Goal: Communication & Community: Answer question/provide support

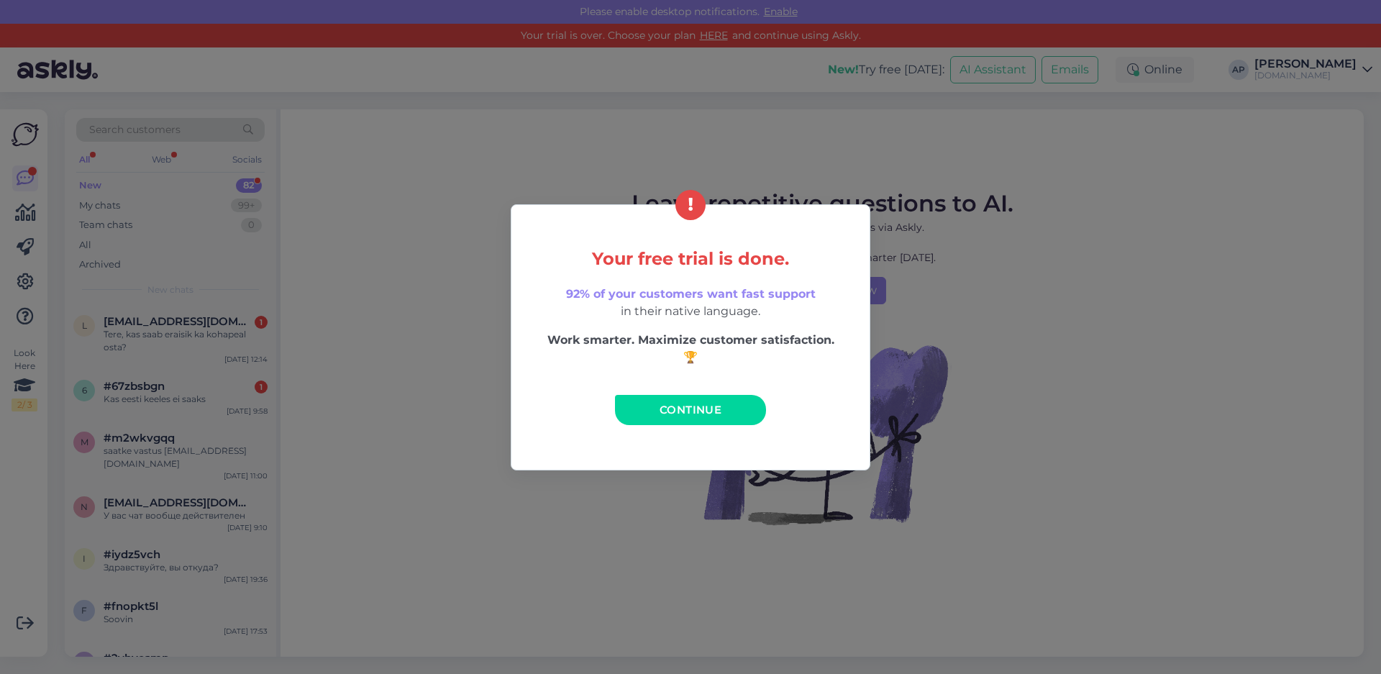
click at [700, 399] on link "Continue" at bounding box center [690, 410] width 151 height 30
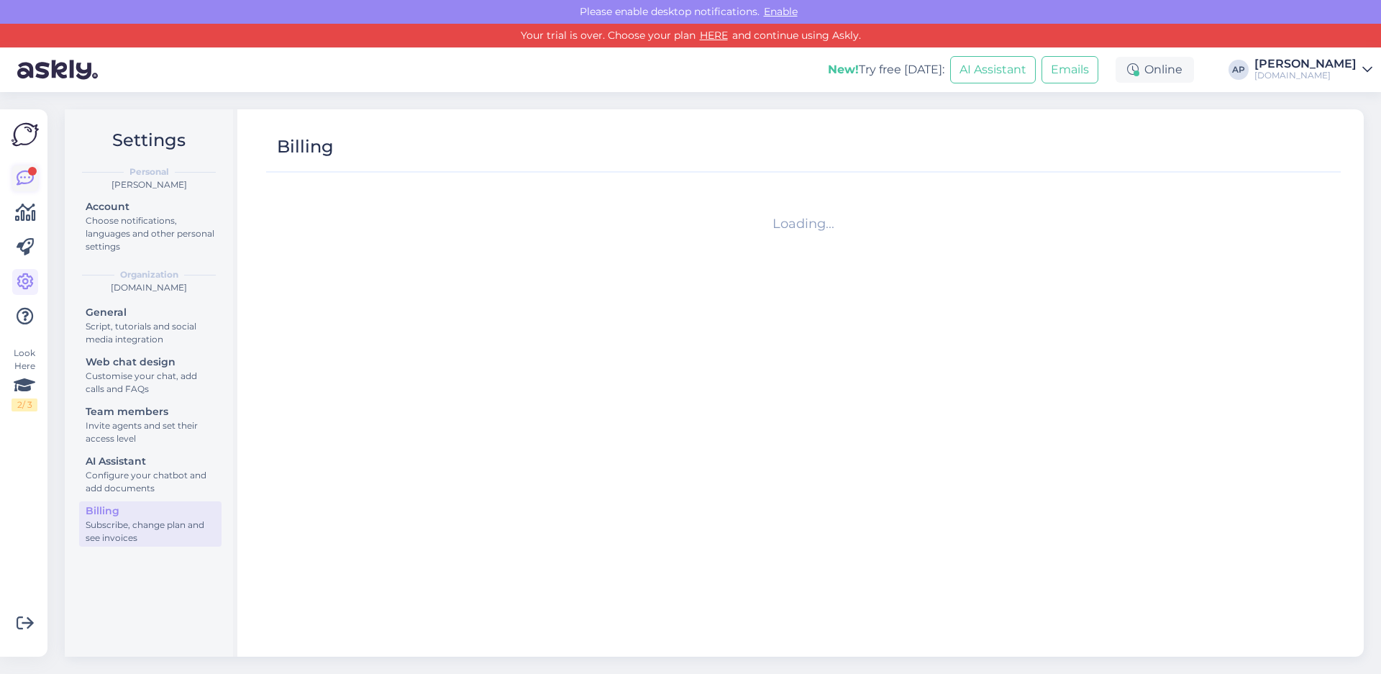
click at [31, 171] on div at bounding box center [32, 171] width 9 height 9
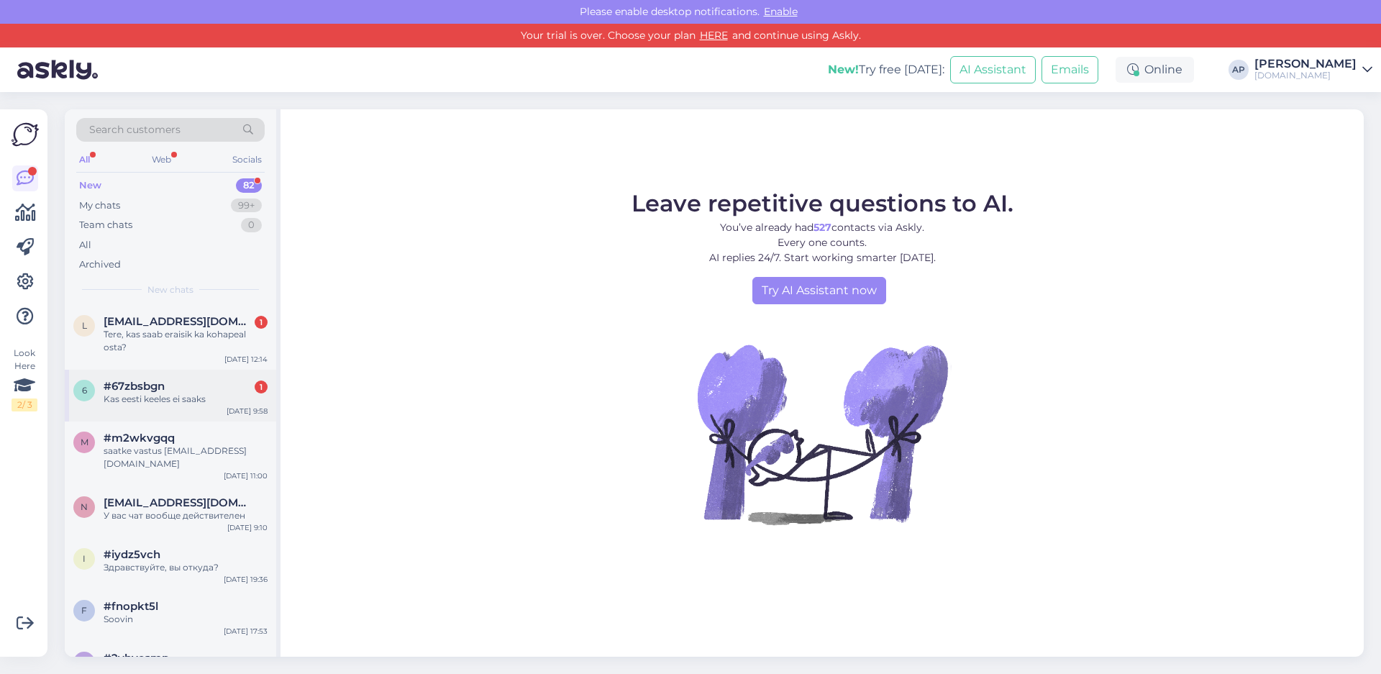
click at [188, 414] on div "6 #67zbsbgn 1 Kas eesti keeles ei saaks [DATE] 9:58" at bounding box center [170, 396] width 211 height 52
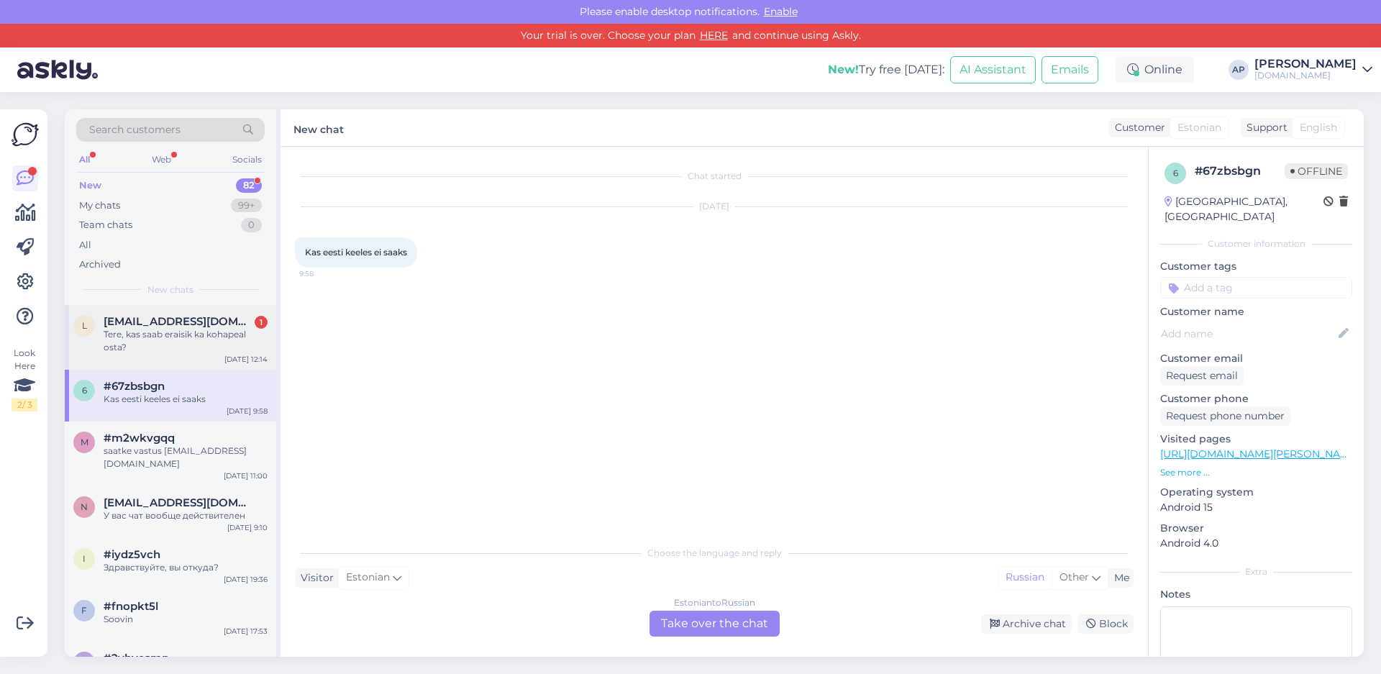
click at [186, 349] on div "Tere, kas saab eraisik ka kohapeal osta?" at bounding box center [186, 341] width 164 height 26
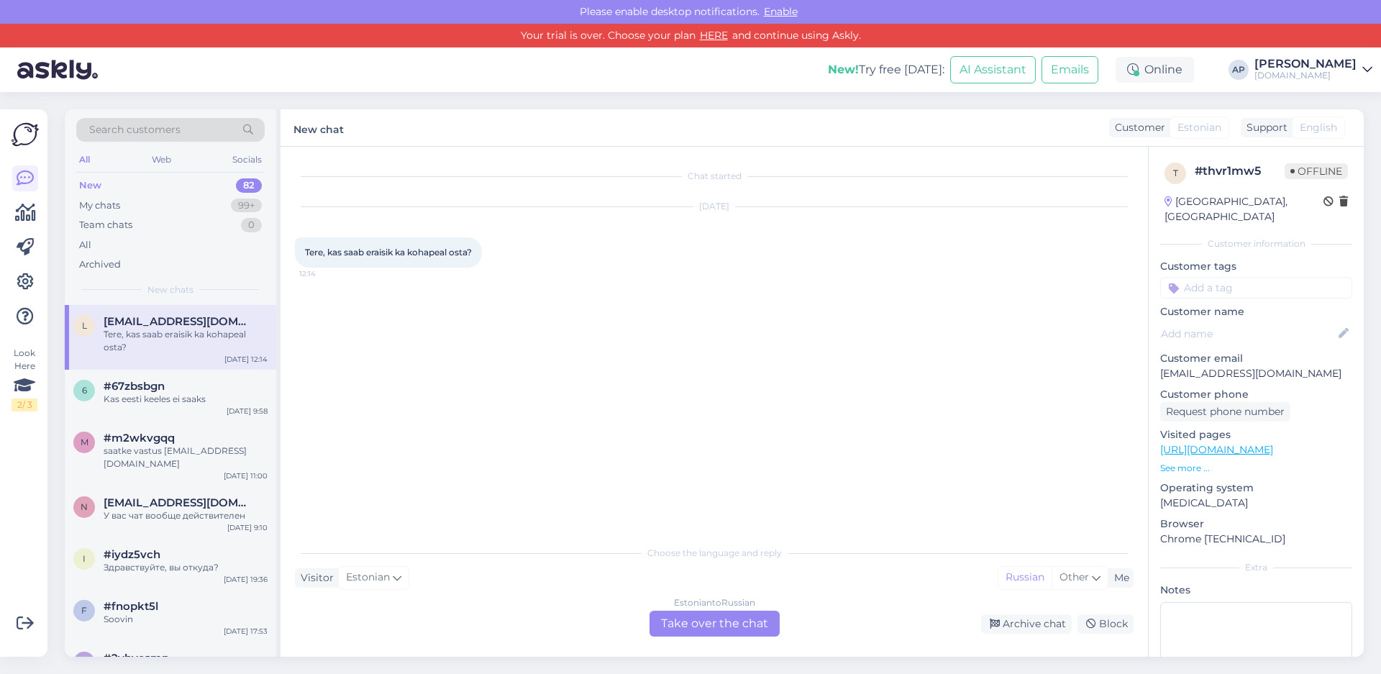
click at [709, 621] on div "Estonian to Russian Take over the chat" at bounding box center [714, 623] width 130 height 26
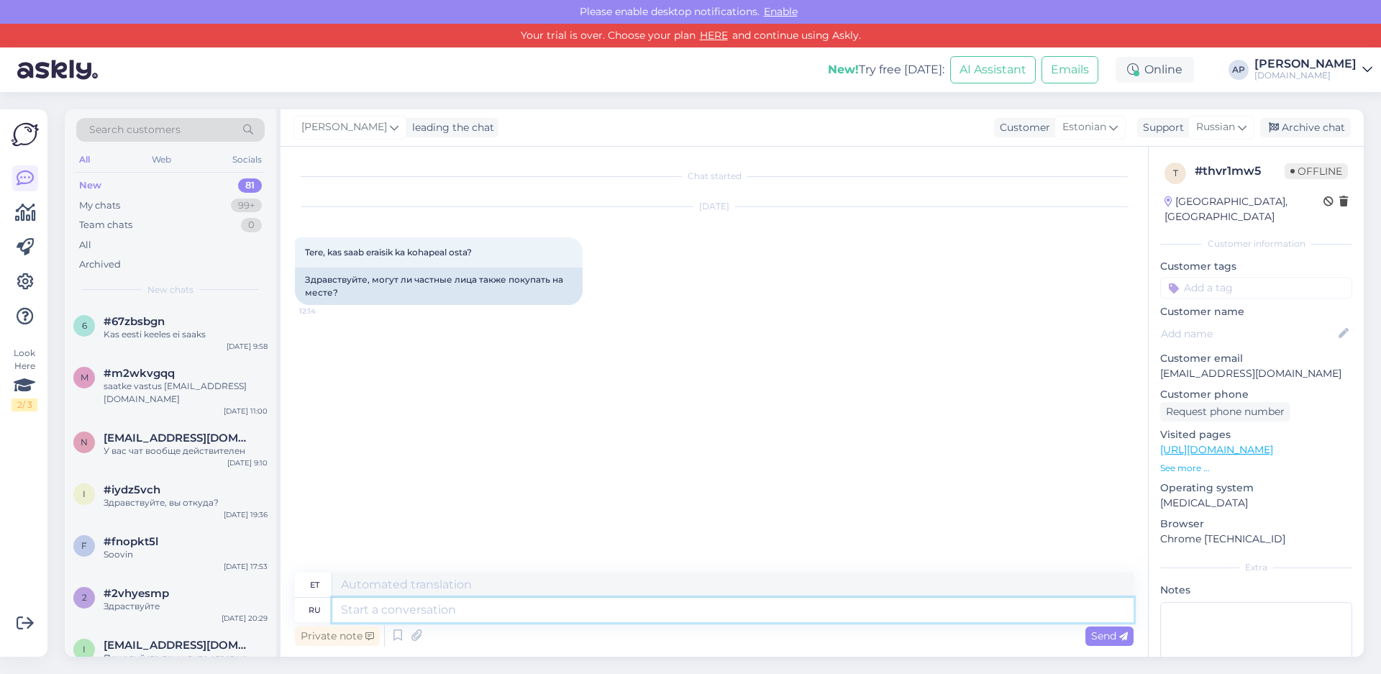
click at [385, 607] on textarea at bounding box center [732, 610] width 801 height 24
type textarea "Tere, j"
type textarea "Seal"
type textarea "Tere, jah"
type textarea "Seal, jah"
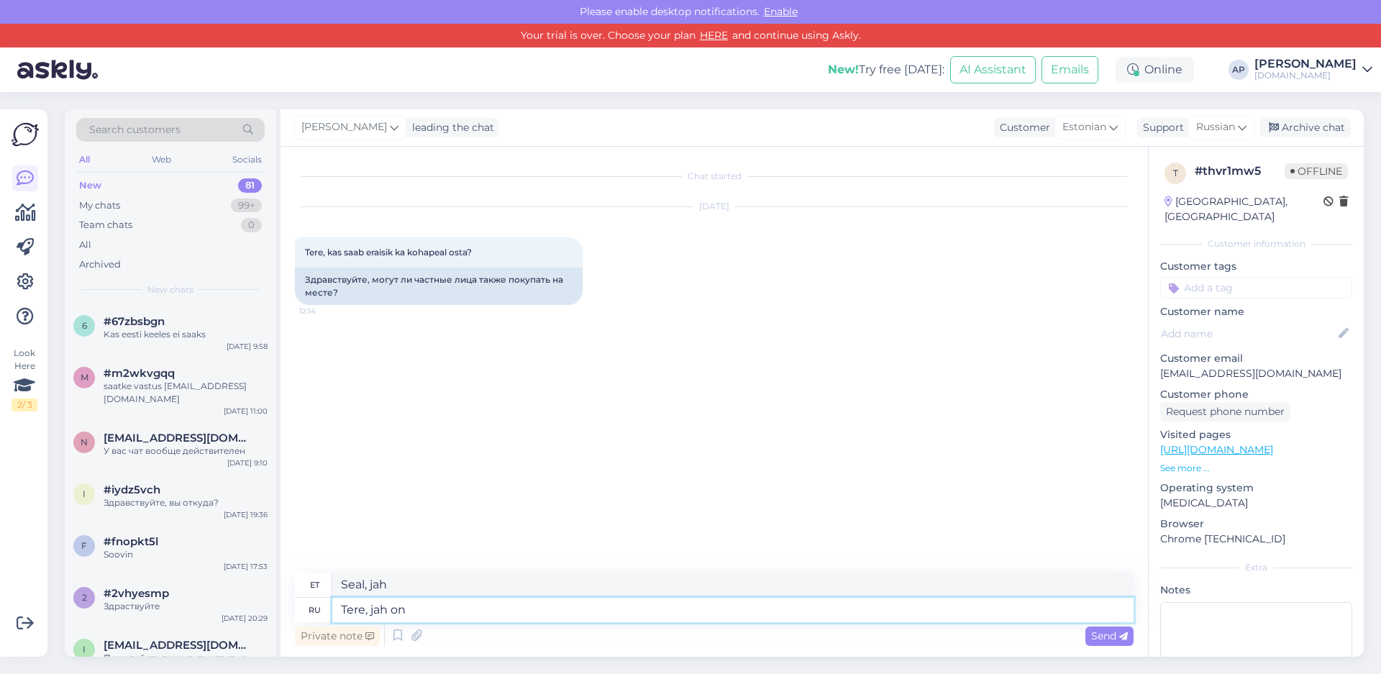
type textarea "Tere, jah on v"
type textarea "Seal, jah edasi"
type textarea "Tere, jah on võimalik"
type textarea "Siin ma [PERSON_NAME]"
type textarea "Tere, jah on võimalik,"
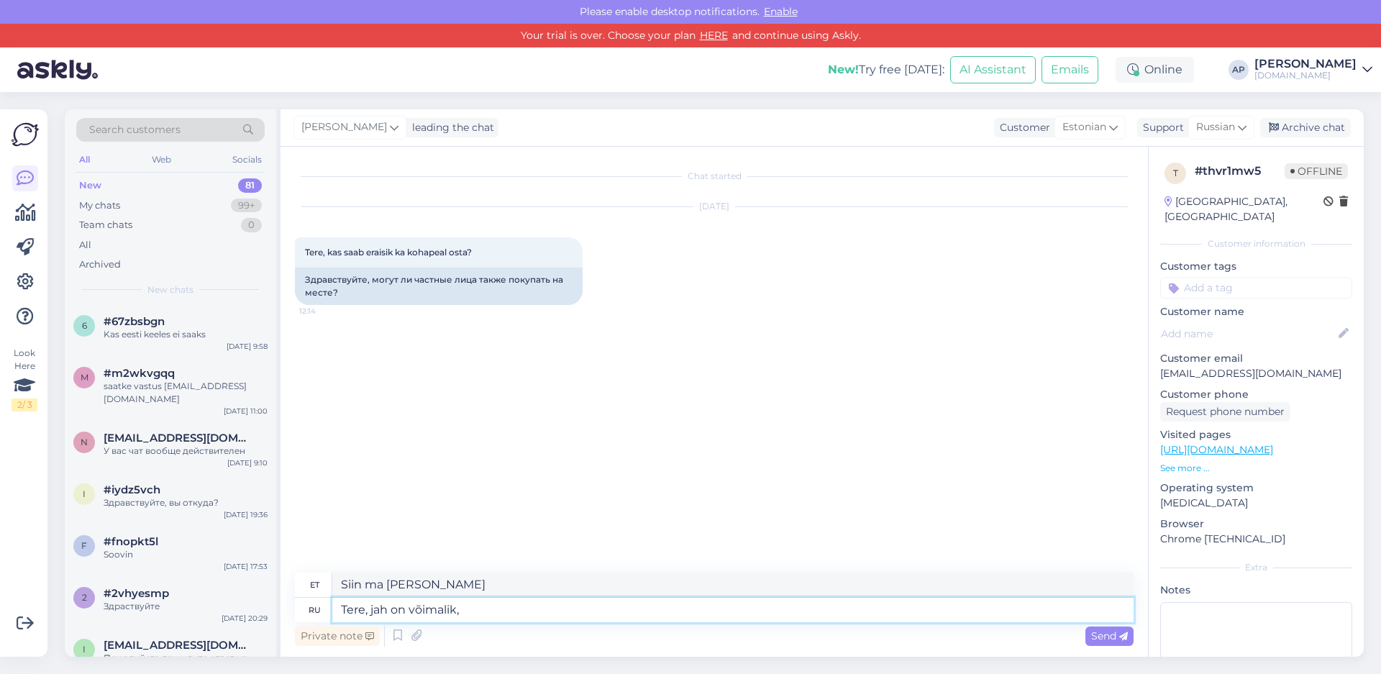
type textarea "Siin ma [PERSON_NAME],"
type textarea "Tere, jah on võimalik, m"
type textarea "Seal, ma [PERSON_NAME], m"
type textarea "Tere, jah on võimalik, mei"
type textarea "Seal, ma [PERSON_NAME] [PERSON_NAME]"
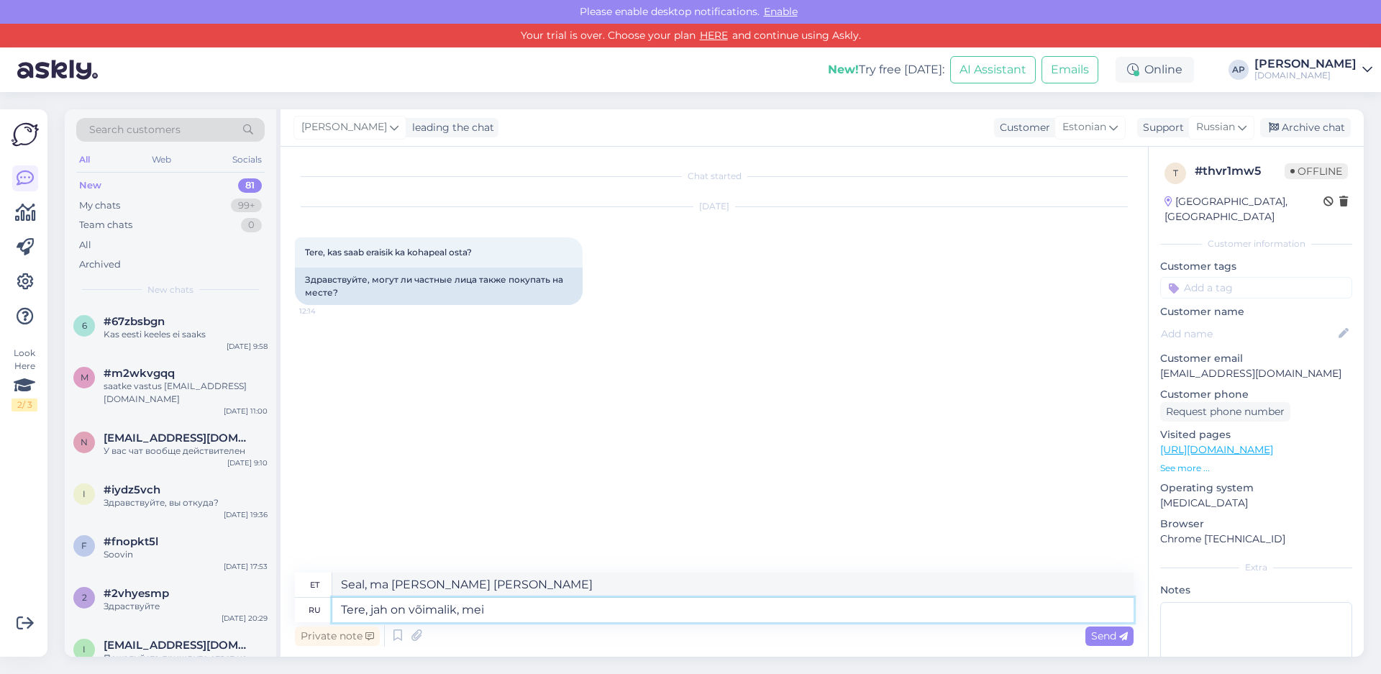
type textarea "Tere, jah on võimalik, meil"
type textarea "Seal, ma [PERSON_NAME], [PERSON_NAME]"
type textarea "Tere, jah on võimalik, meil"
type textarea "Seal ma [PERSON_NAME] äärel,"
type textarea "Tere, jah on võimalik, meil on"
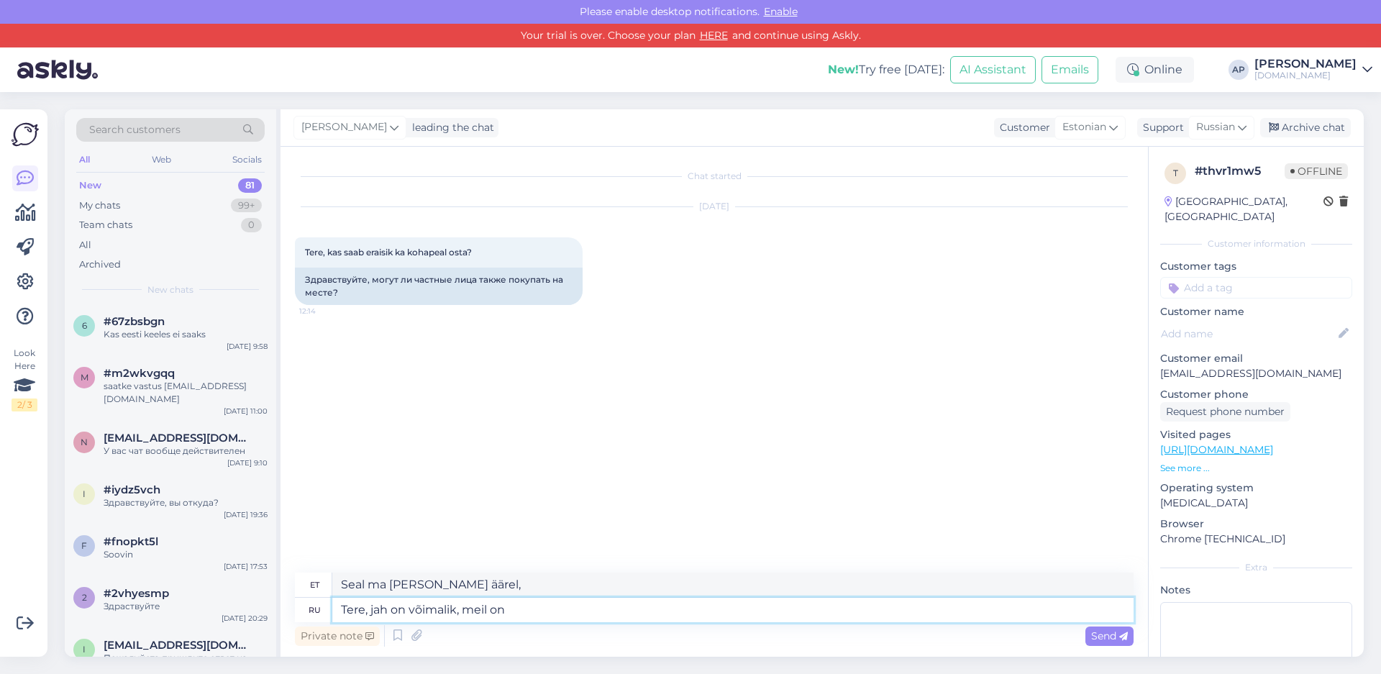
type textarea "Tere, jah on võimalik, meil o"
type textarea "Tere, jah on võimalik, meil on"
type textarea "Tere, jah on võimalik, meil on pood"
type textarea "Tere, jah on võimalik, meil on poo"
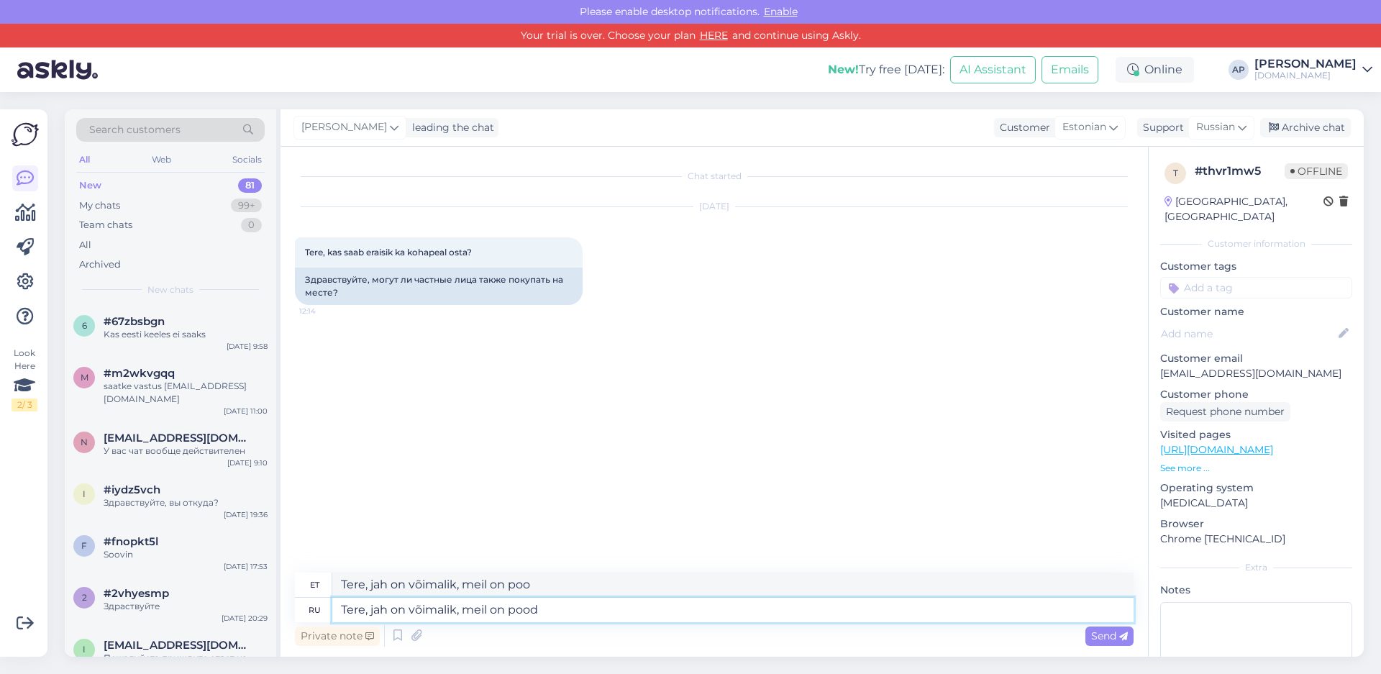
type textarea "Tere, jah on võimalik, meil on pood"
type textarea "Tere, jah on võimalik, meil on pood õ"
type textarea "Tere, jah on võimalik, meil on pood õi"
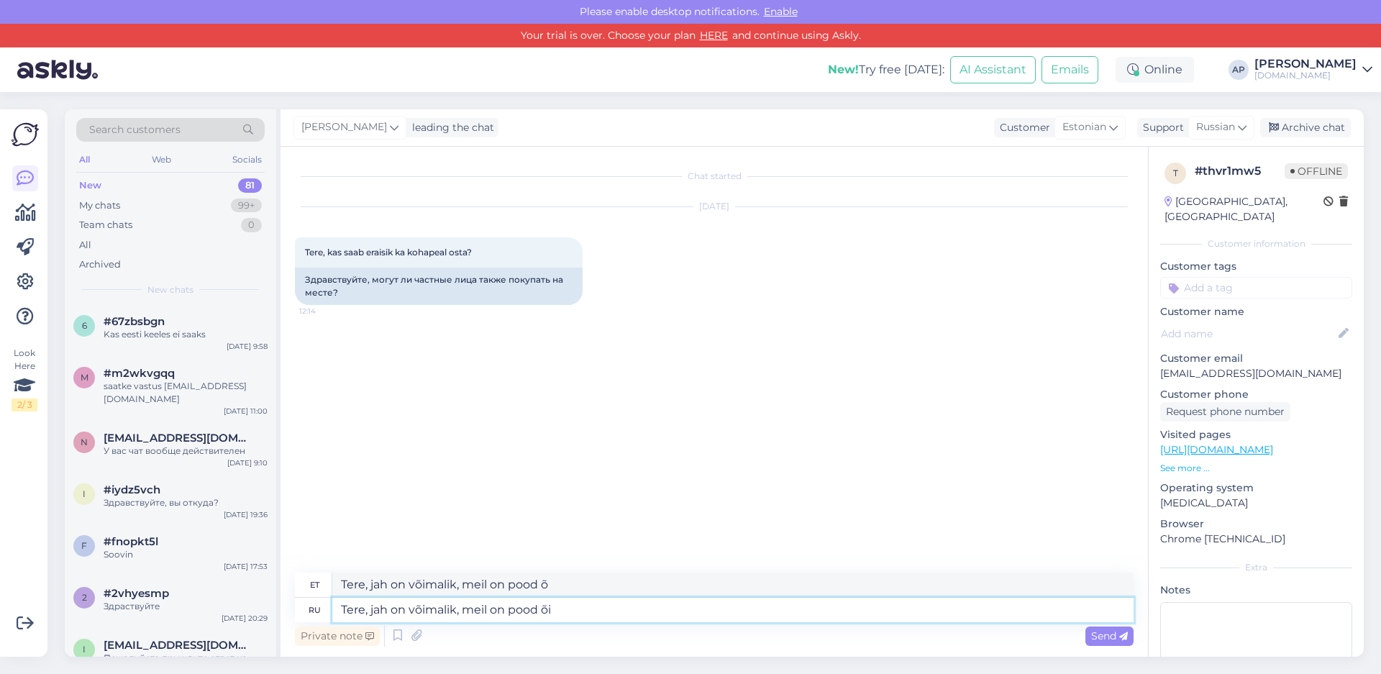
type textarea "Tere, jah on võimalik, meil on pood õi"
type textarea "Tere, jah on võimalik, meil on pood õism"
type textarea "Tere, jah on võimalik, meil on pood õismä"
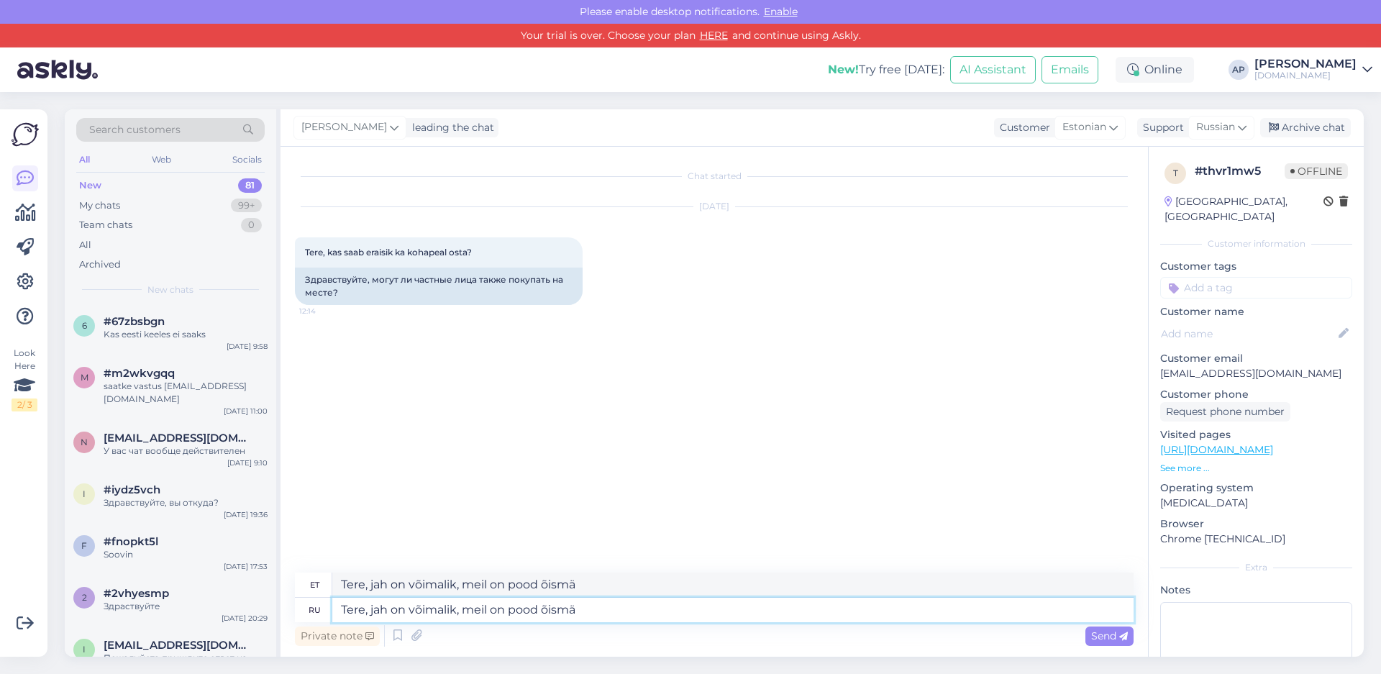
type textarea "Tere, jah on võimalik, meil on pood õismäe"
type textarea "Tere, jah on võimalik, meil on pood õismäel"
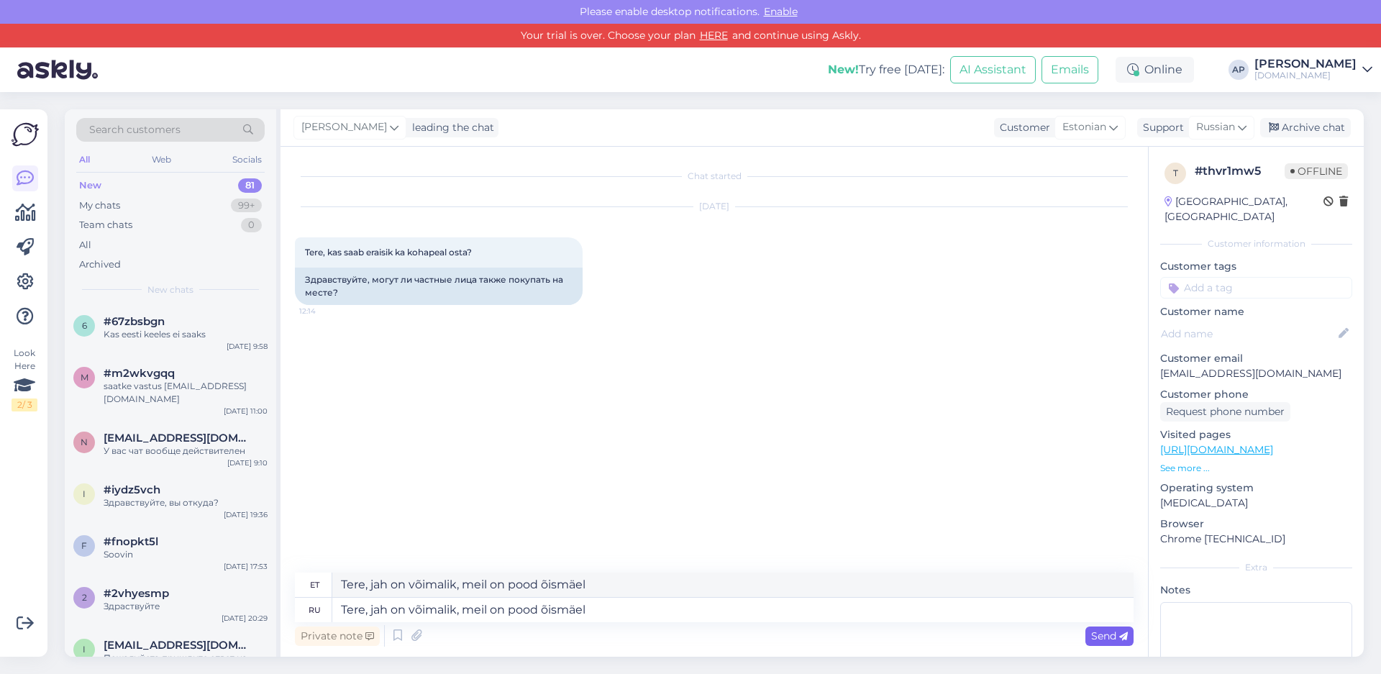
click at [1098, 639] on span "Send" at bounding box center [1109, 635] width 37 height 13
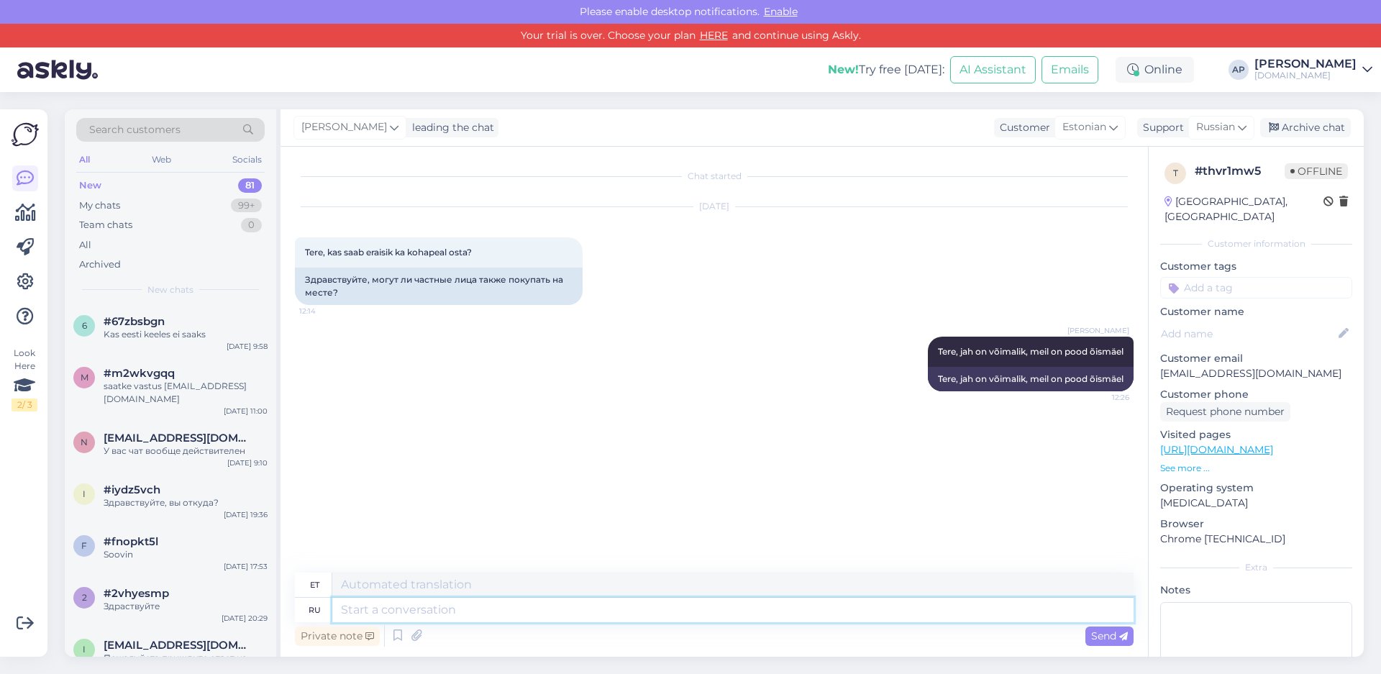
paste textarea "Kauplus Nurmenuku E-R 10:00 – 19:00 L-P 10:00 – 17:00 [STREET_ADDRESS]"
type textarea "Kauplus Nurmenuku E-R 10:00 – 19:00 L-P 10:00 – 17:00 [STREET_ADDRESS]"
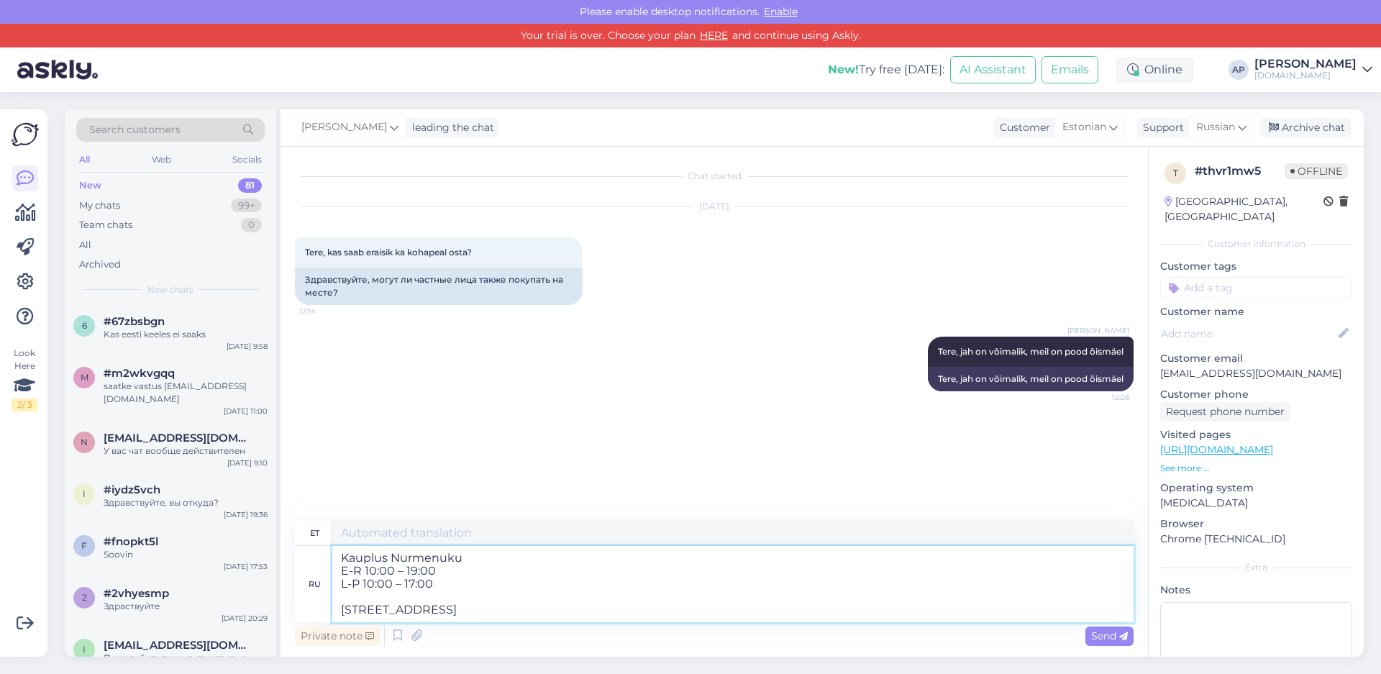
type textarea "Kauplus Nurmenuku ER 10:00 – 19:00 LP 10:00 – 17:00 [STREET_ADDRESS]"
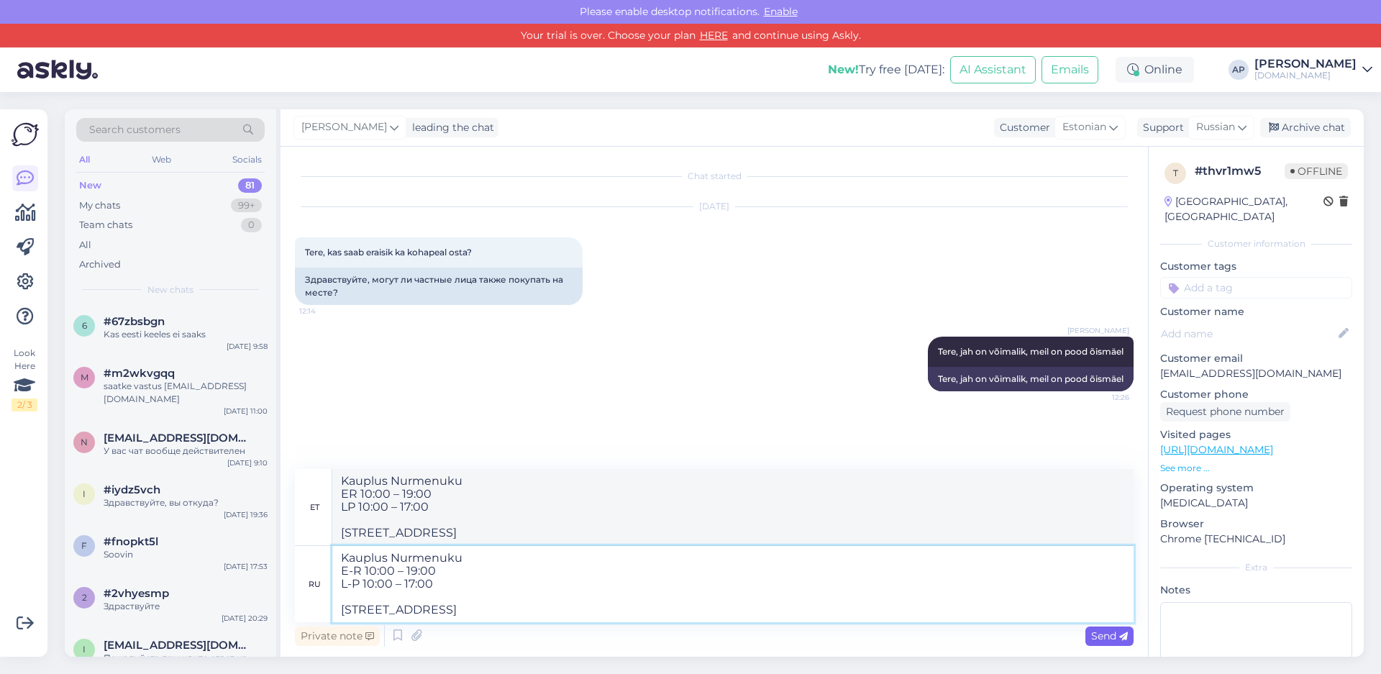
type textarea "Kauplus Nurmenuku E-R 10:00 – 19:00 L-P 10:00 – 17:00 [STREET_ADDRESS]"
click at [1098, 644] on div "Send" at bounding box center [1109, 635] width 48 height 19
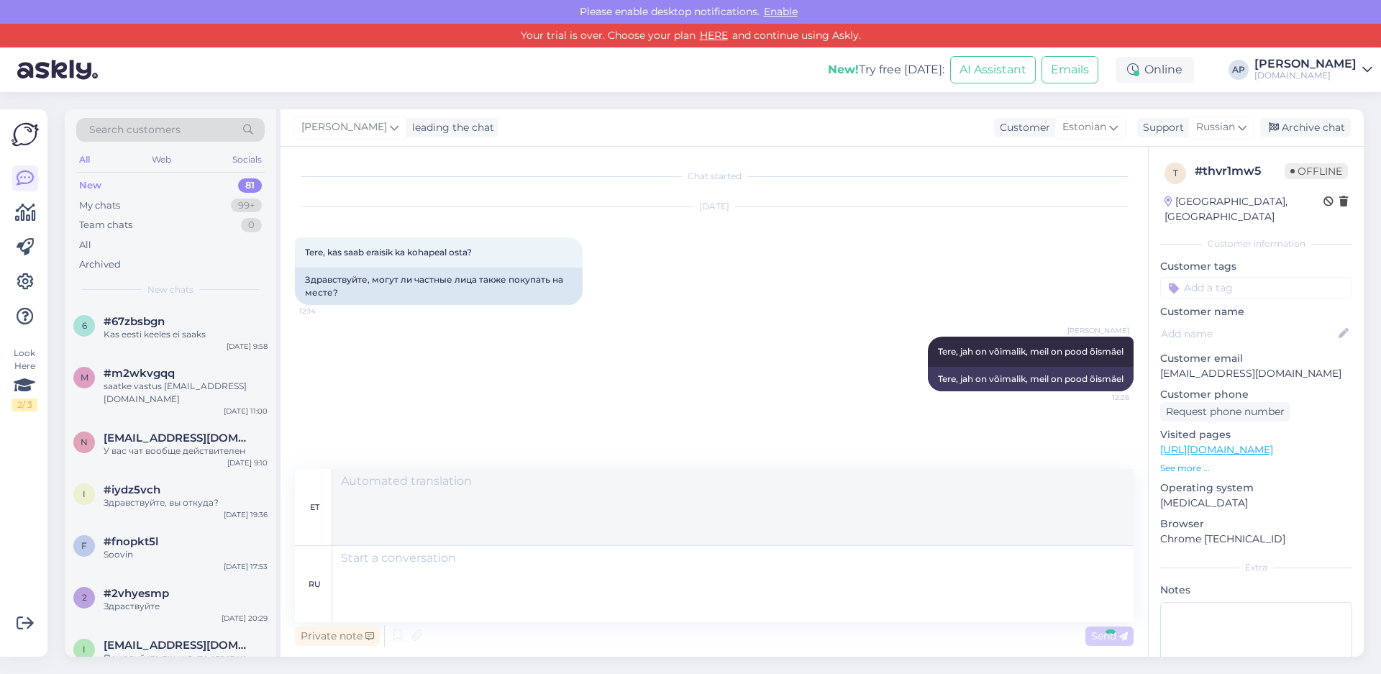
scroll to position [37, 0]
